Goal: Register for event/course

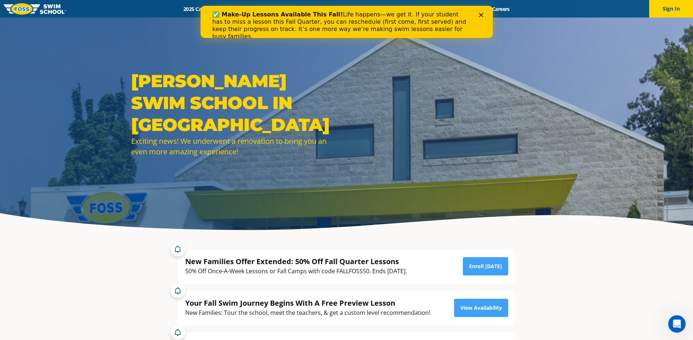
click at [480, 15] on icon "Close" at bounding box center [480, 15] width 4 height 4
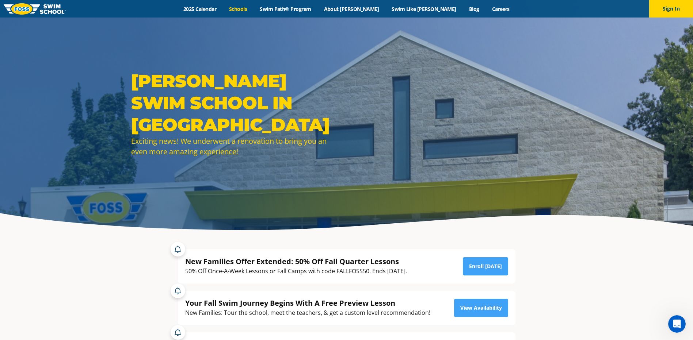
click at [253, 10] on link "Schools" at bounding box center [238, 8] width 31 height 7
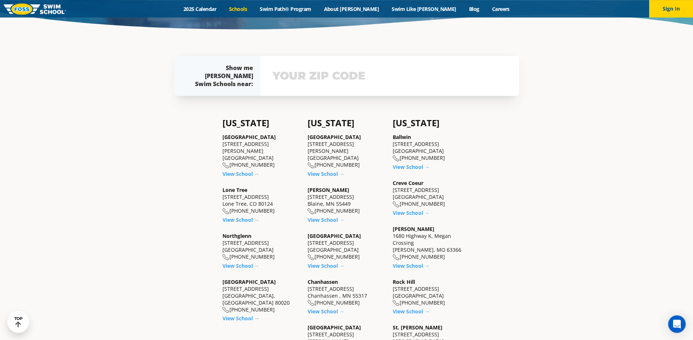
scroll to position [292, 0]
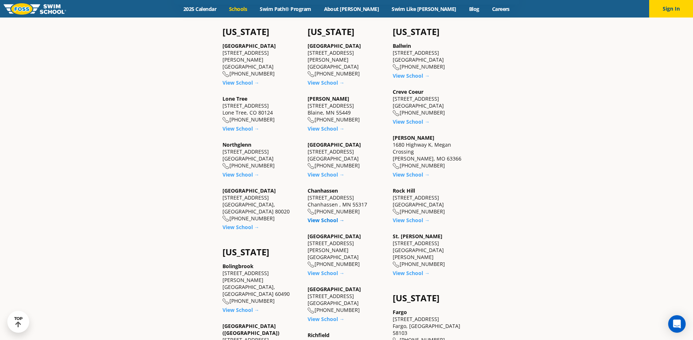
click at [323, 224] on link "View School →" at bounding box center [325, 220] width 37 height 7
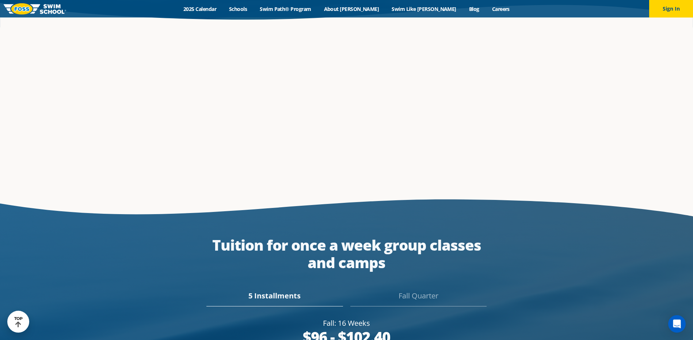
scroll to position [1273, 0]
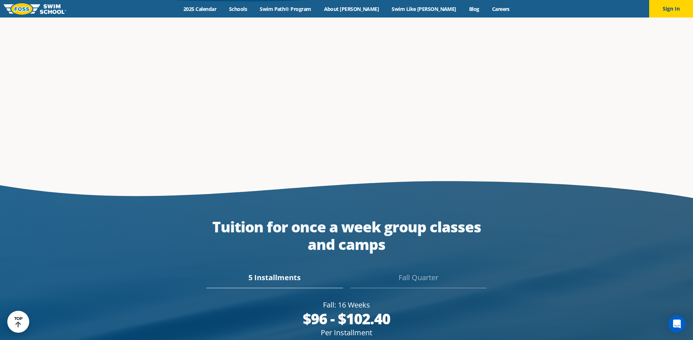
click at [422, 272] on div "Fall Quarter" at bounding box center [418, 280] width 136 height 16
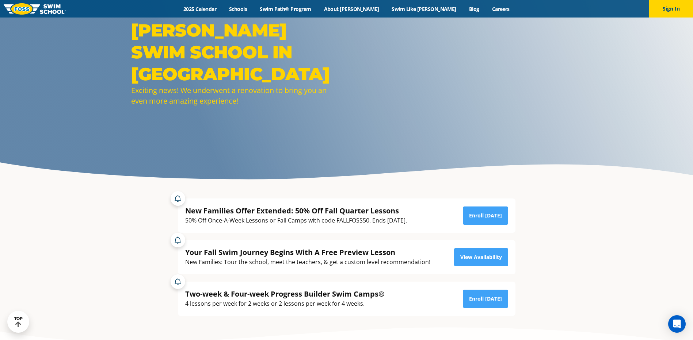
scroll to position [53, 0]
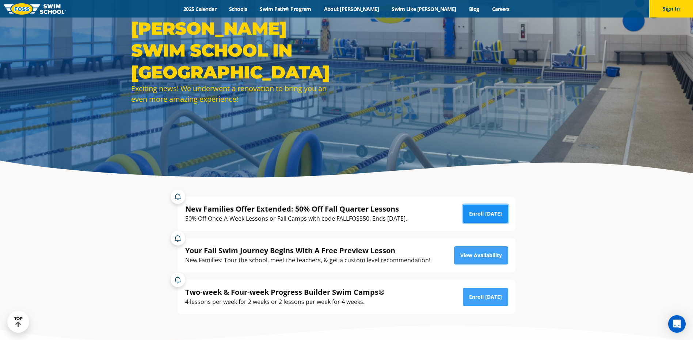
click at [493, 214] on link "Enroll Today" at bounding box center [485, 214] width 45 height 18
